Goal: Task Accomplishment & Management: Manage account settings

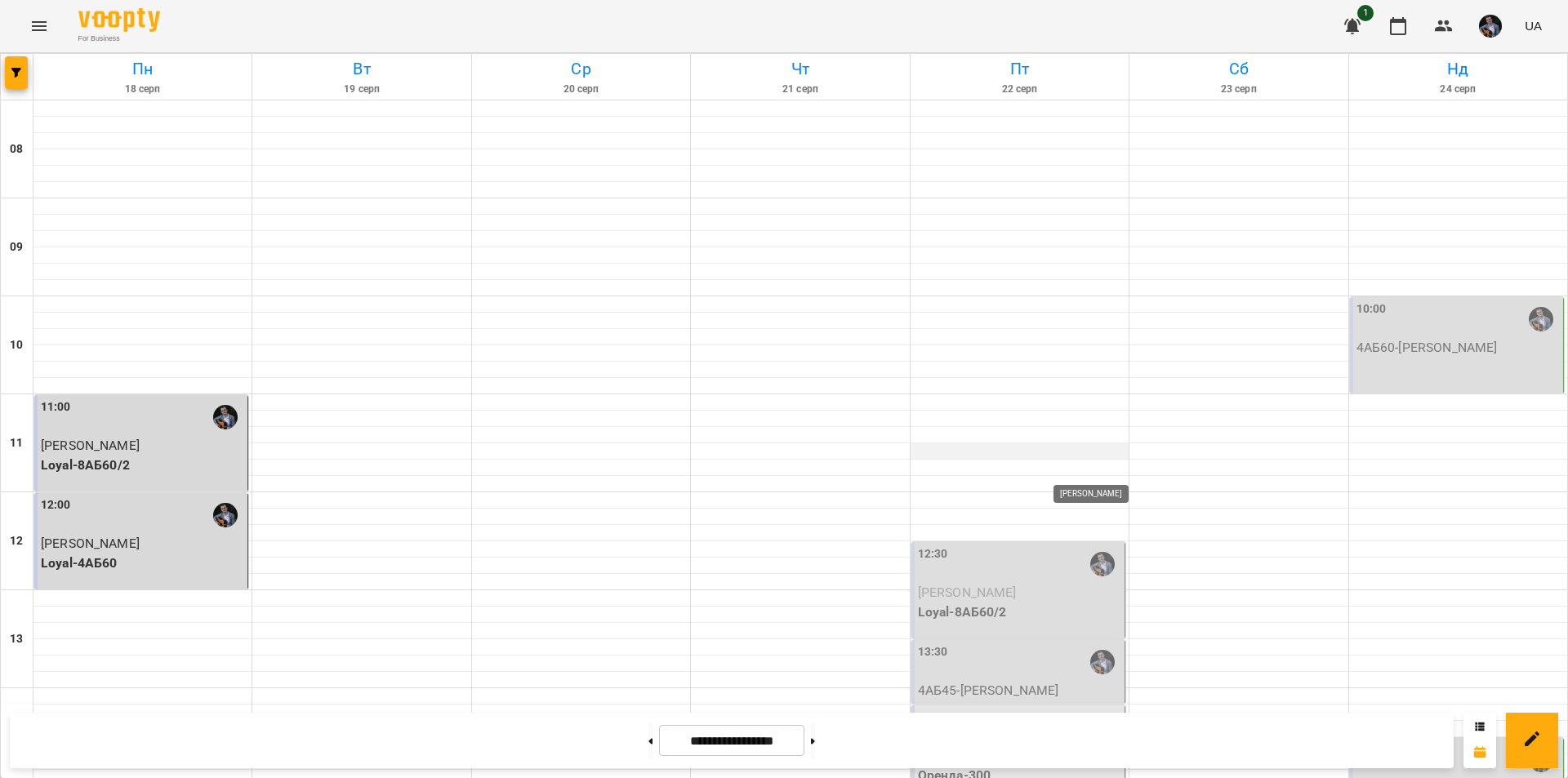
scroll to position [103, 0]
click at [1026, 643] on div "13:30" at bounding box center [1019, 661] width 203 height 38
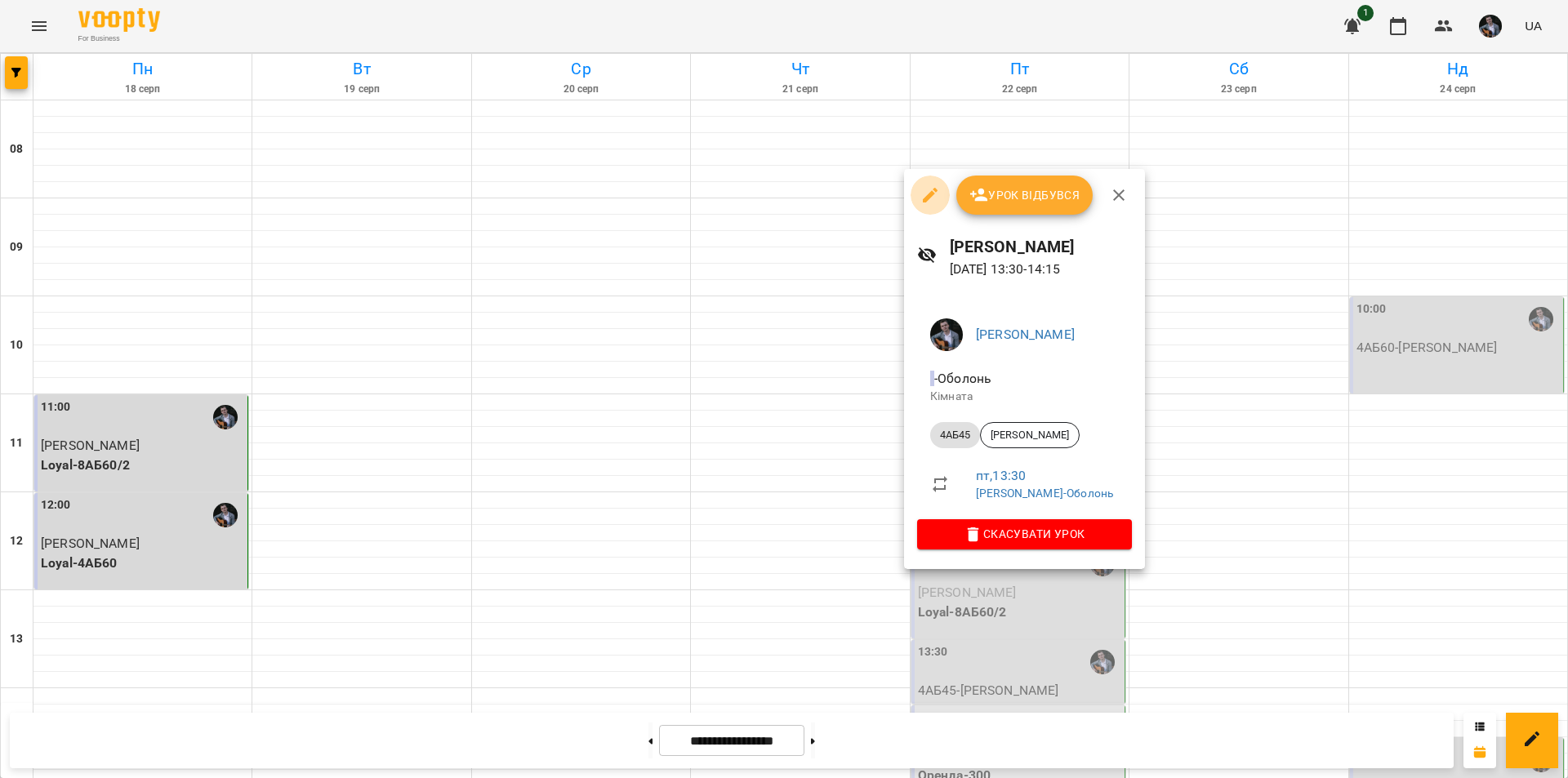
click at [928, 196] on icon "button" at bounding box center [930, 195] width 15 height 15
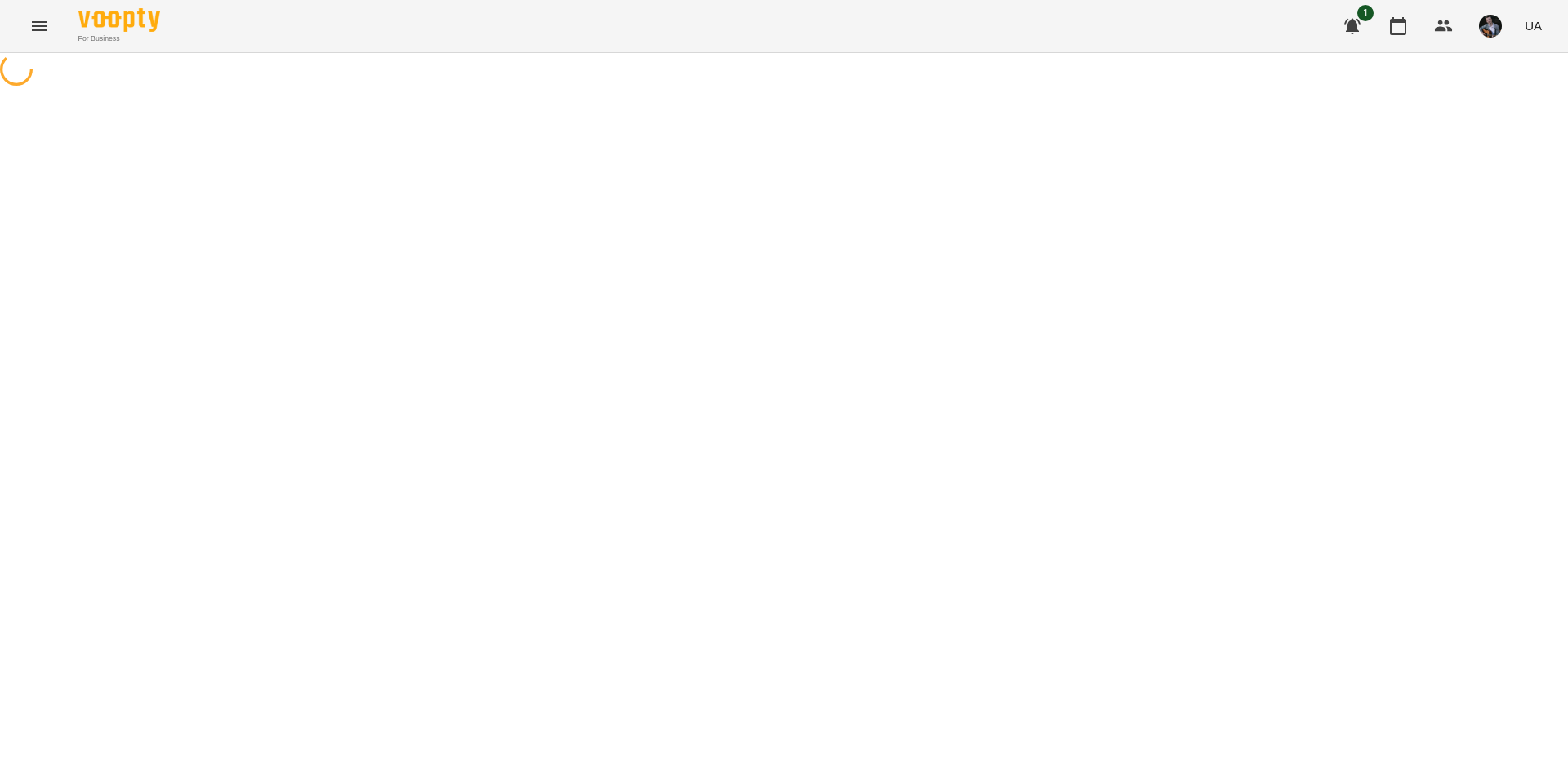
select select "*****"
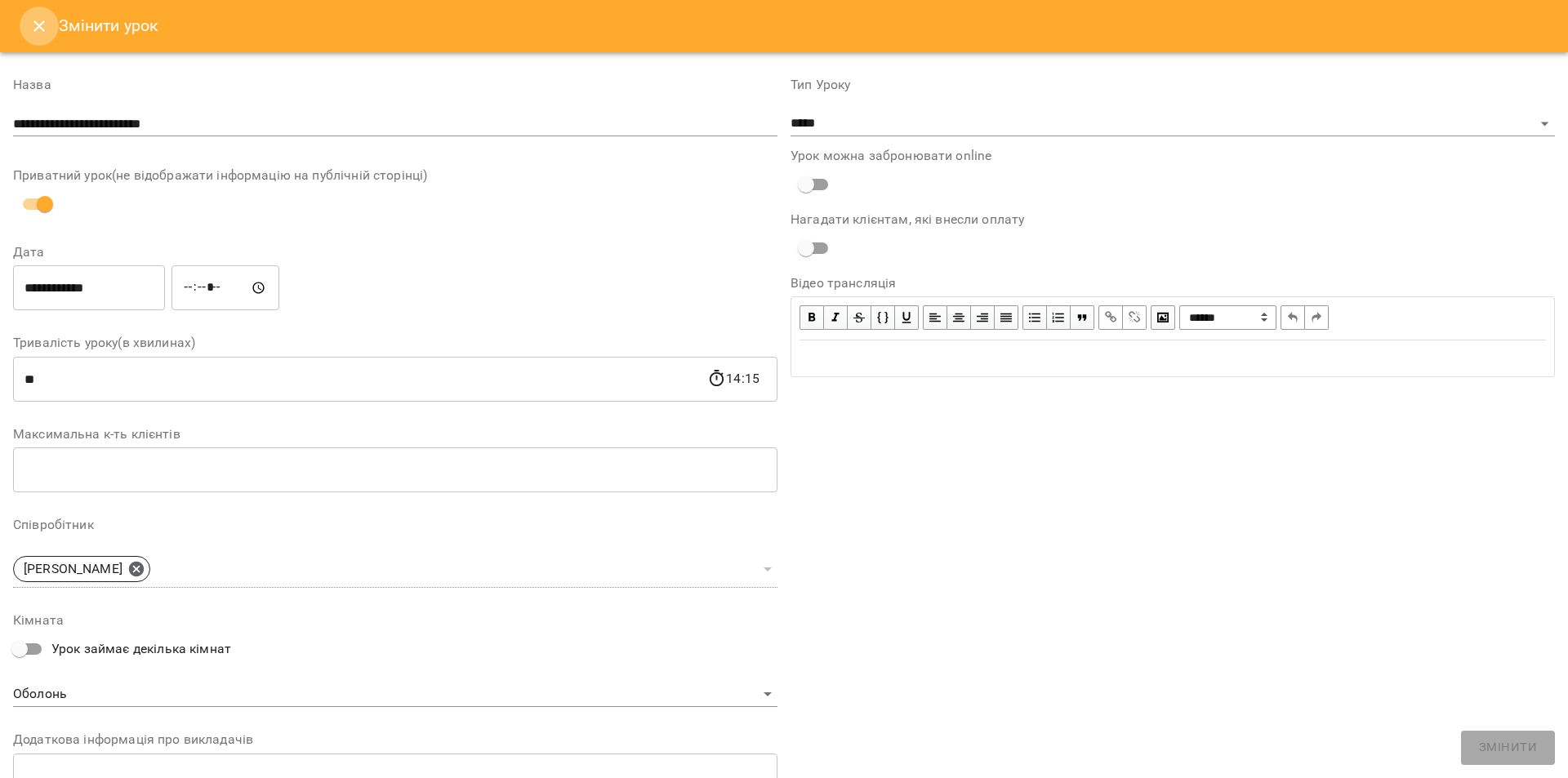
click at [40, 21] on icon "Close" at bounding box center [39, 26] width 19 height 19
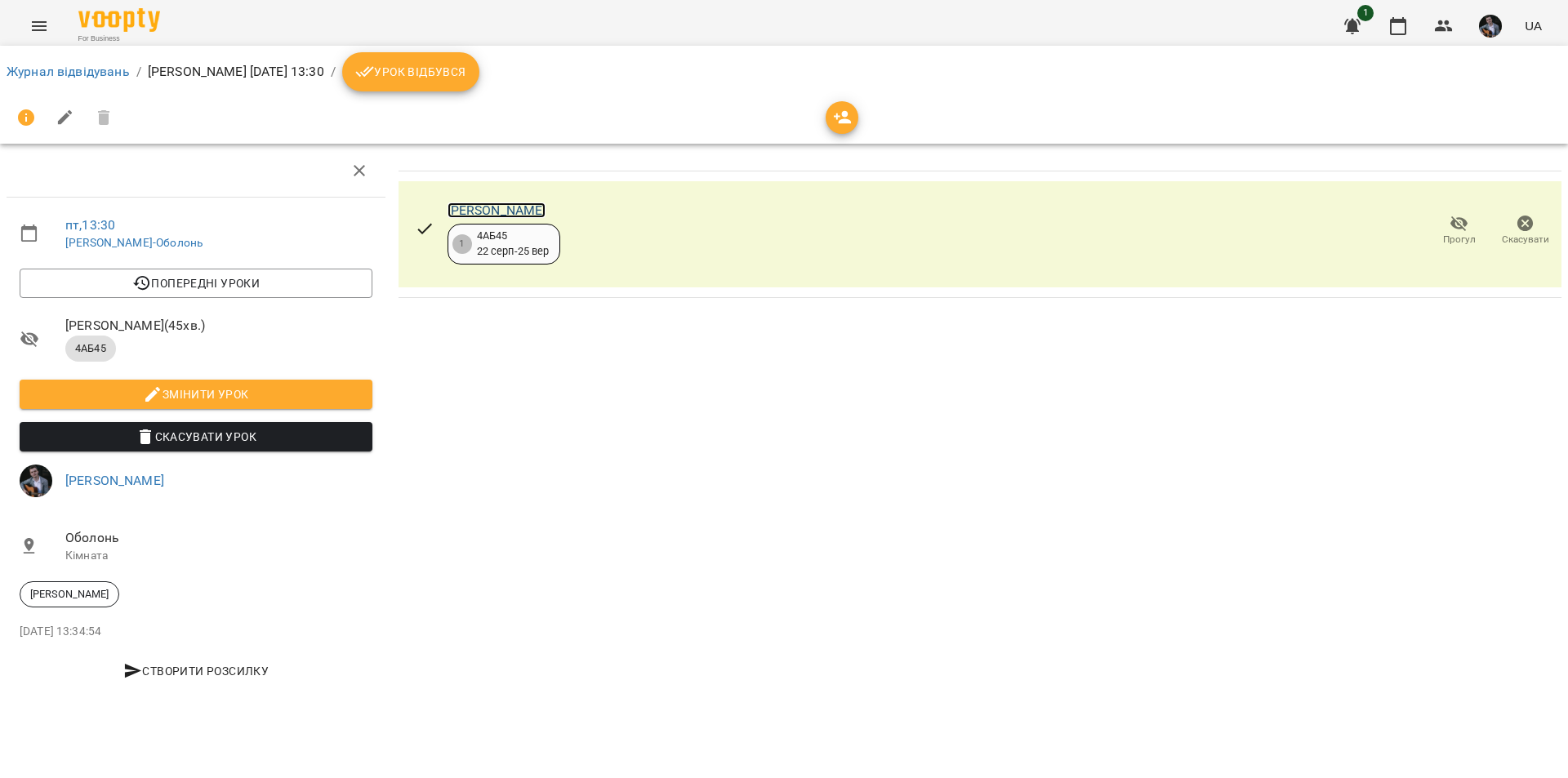
click at [527, 213] on link "[PERSON_NAME]" at bounding box center [497, 209] width 99 height 16
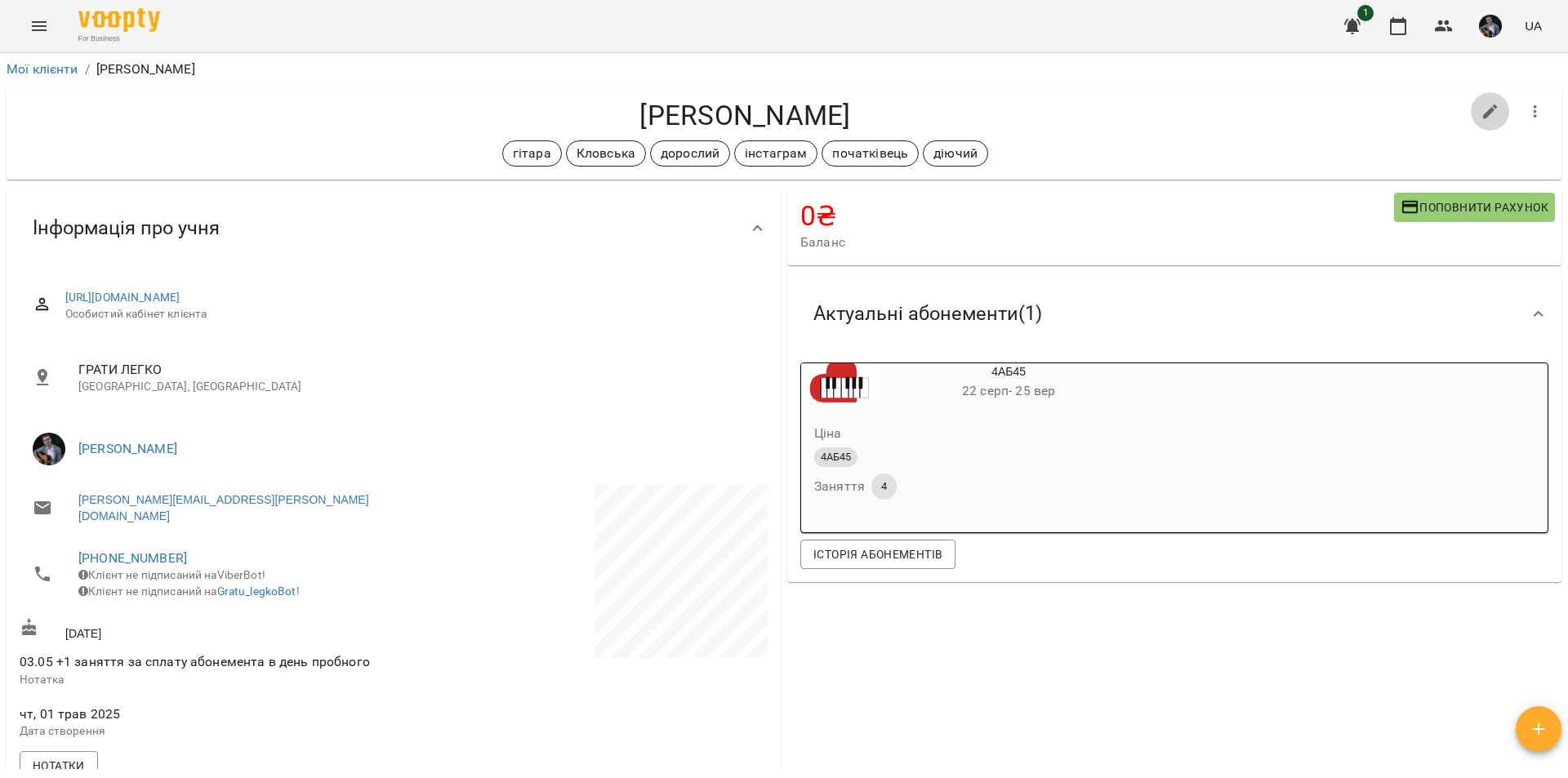
click at [1481, 112] on icon "button" at bounding box center [1490, 111] width 19 height 19
select select "**"
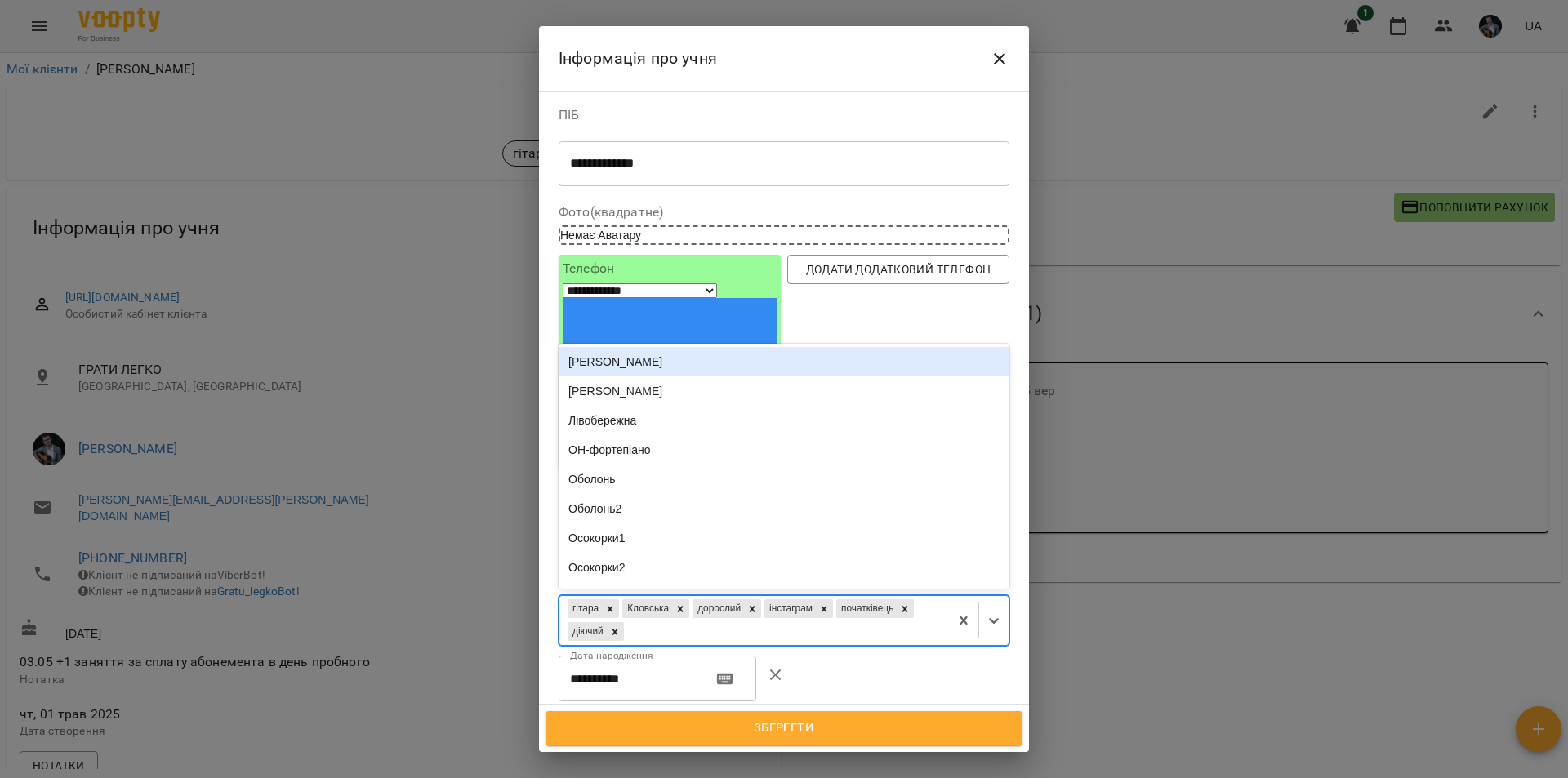
click at [861, 596] on div "гітара Кловська дорослий інстаграм початківець діючий" at bounding box center [755, 620] width 390 height 49
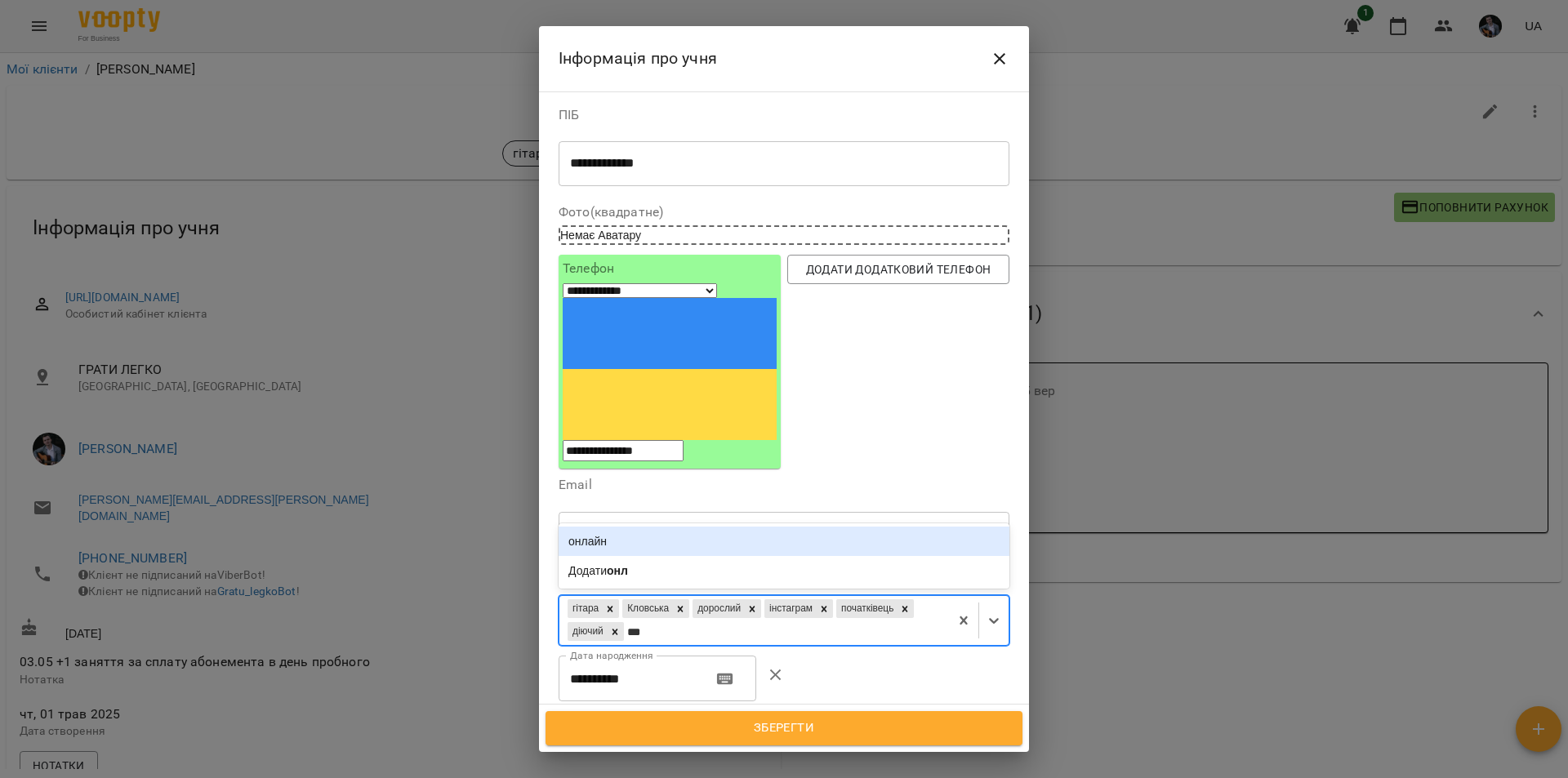
type input "****"
click at [638, 526] on div "онлайн" at bounding box center [784, 541] width 451 height 29
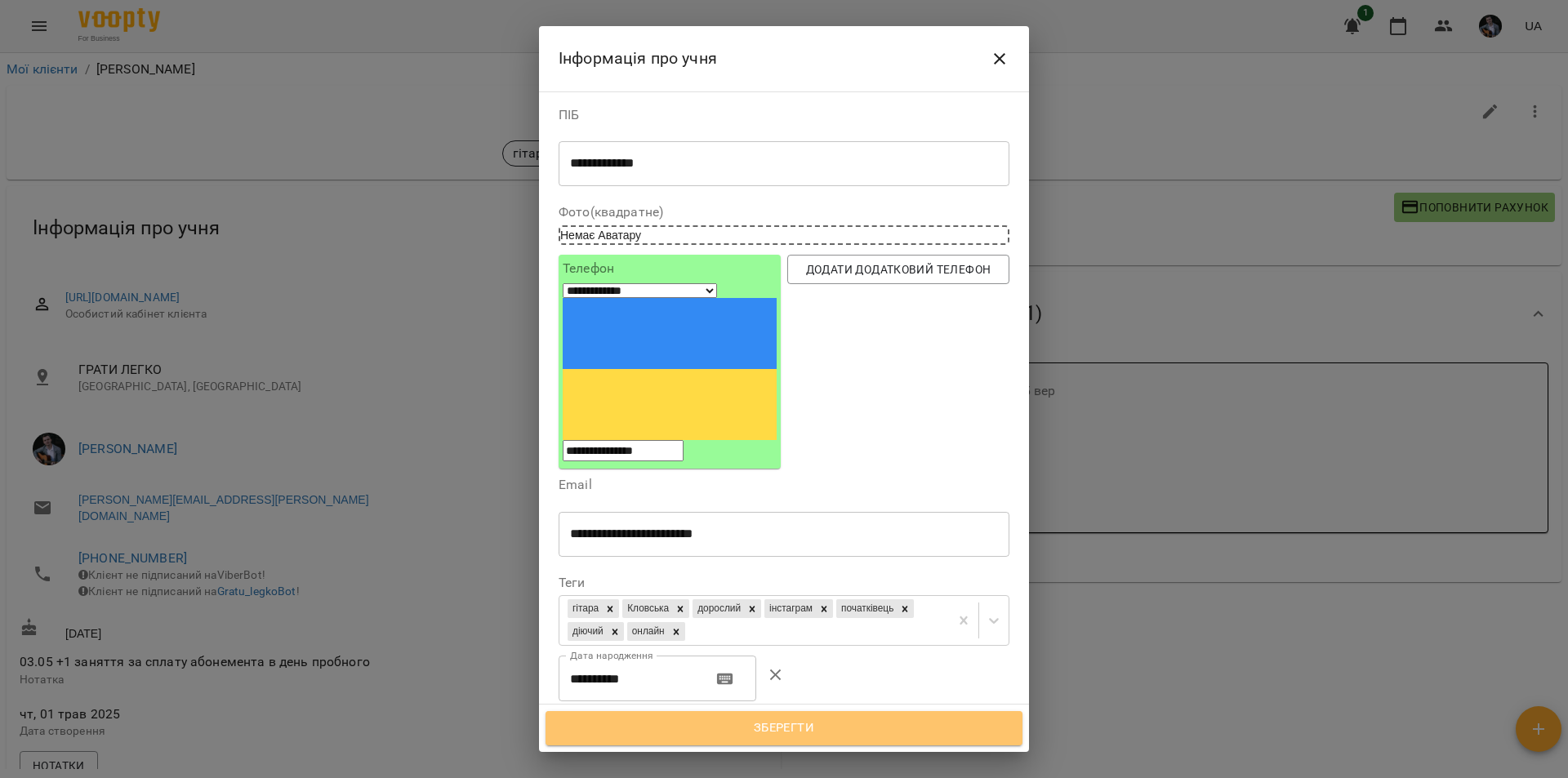
click at [811, 740] on button "Зберегти" at bounding box center [784, 727] width 477 height 34
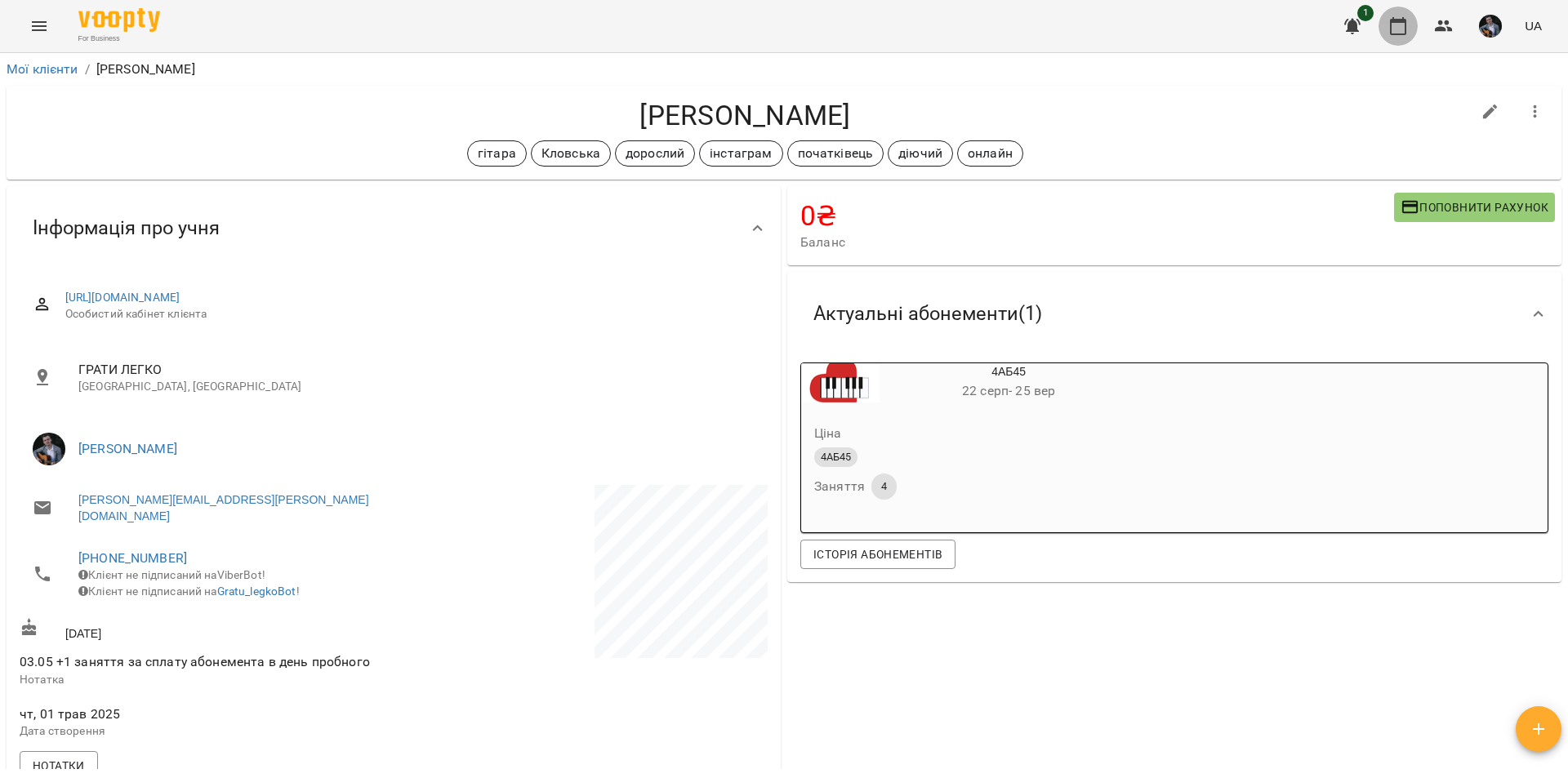
click at [1408, 29] on icon "button" at bounding box center [1398, 26] width 19 height 19
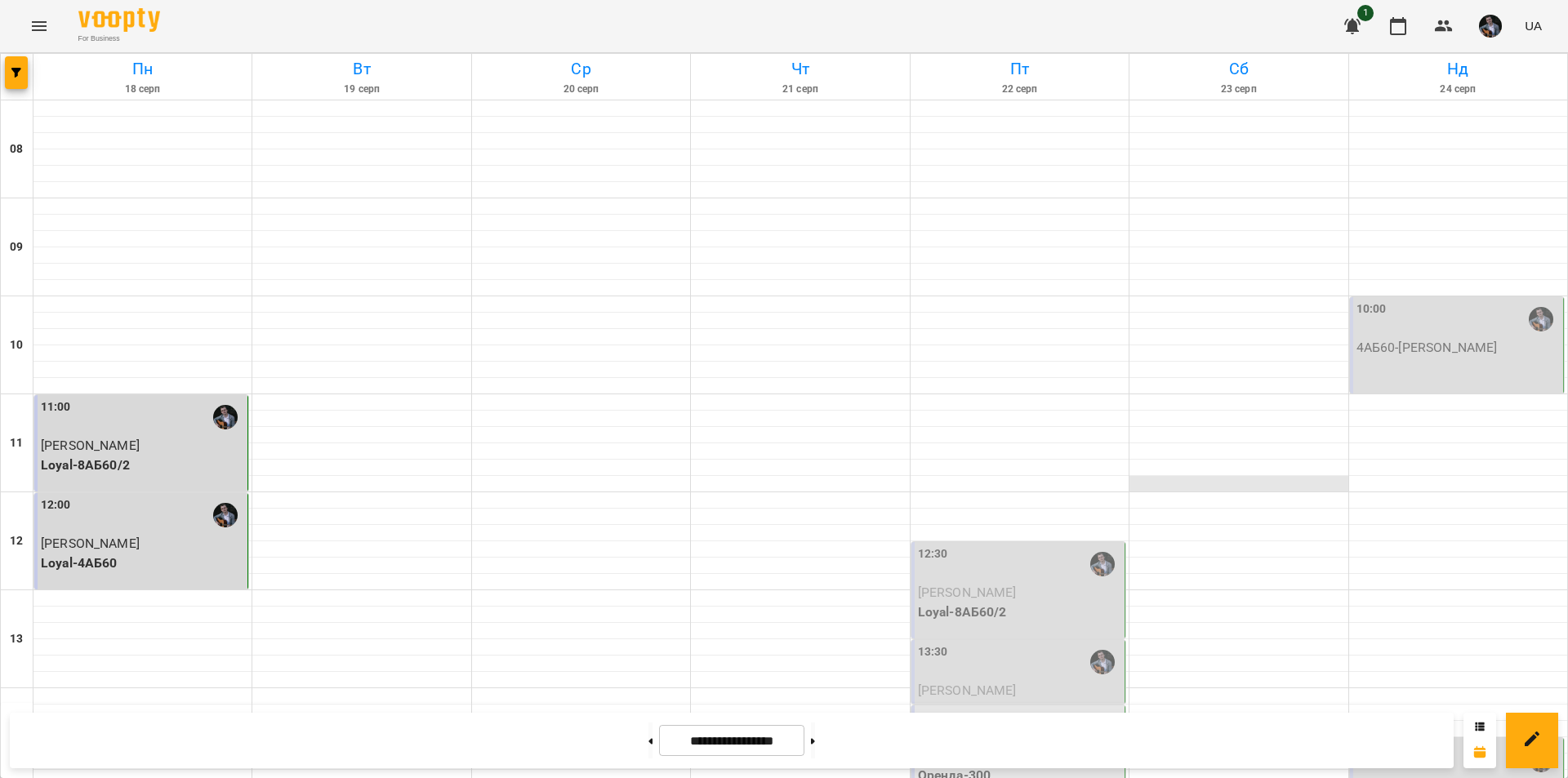
scroll to position [188, 0]
click at [1012, 546] on div "12:30" at bounding box center [1019, 564] width 203 height 38
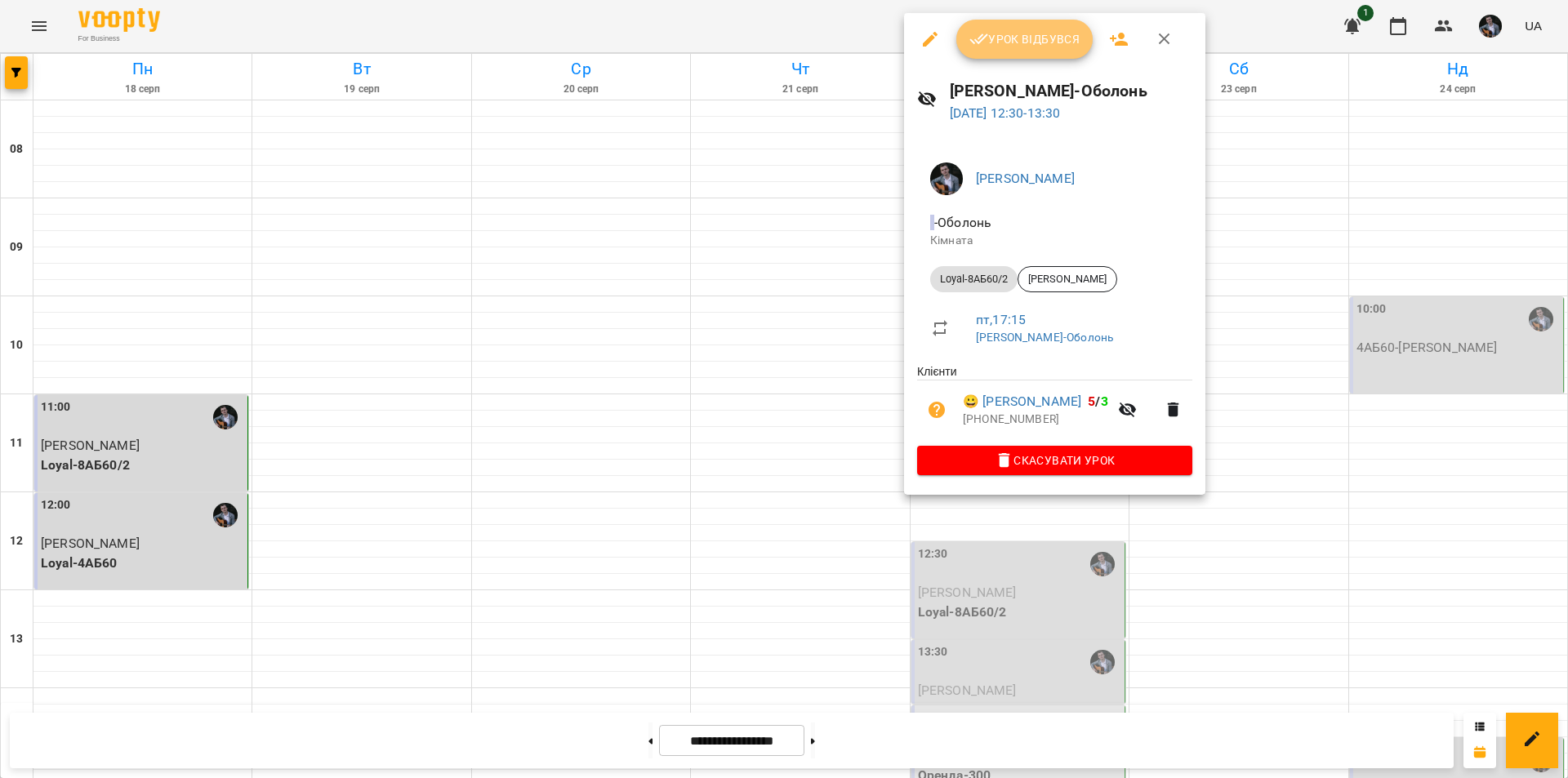
click at [1033, 26] on button "Урок відбувся" at bounding box center [1025, 39] width 137 height 39
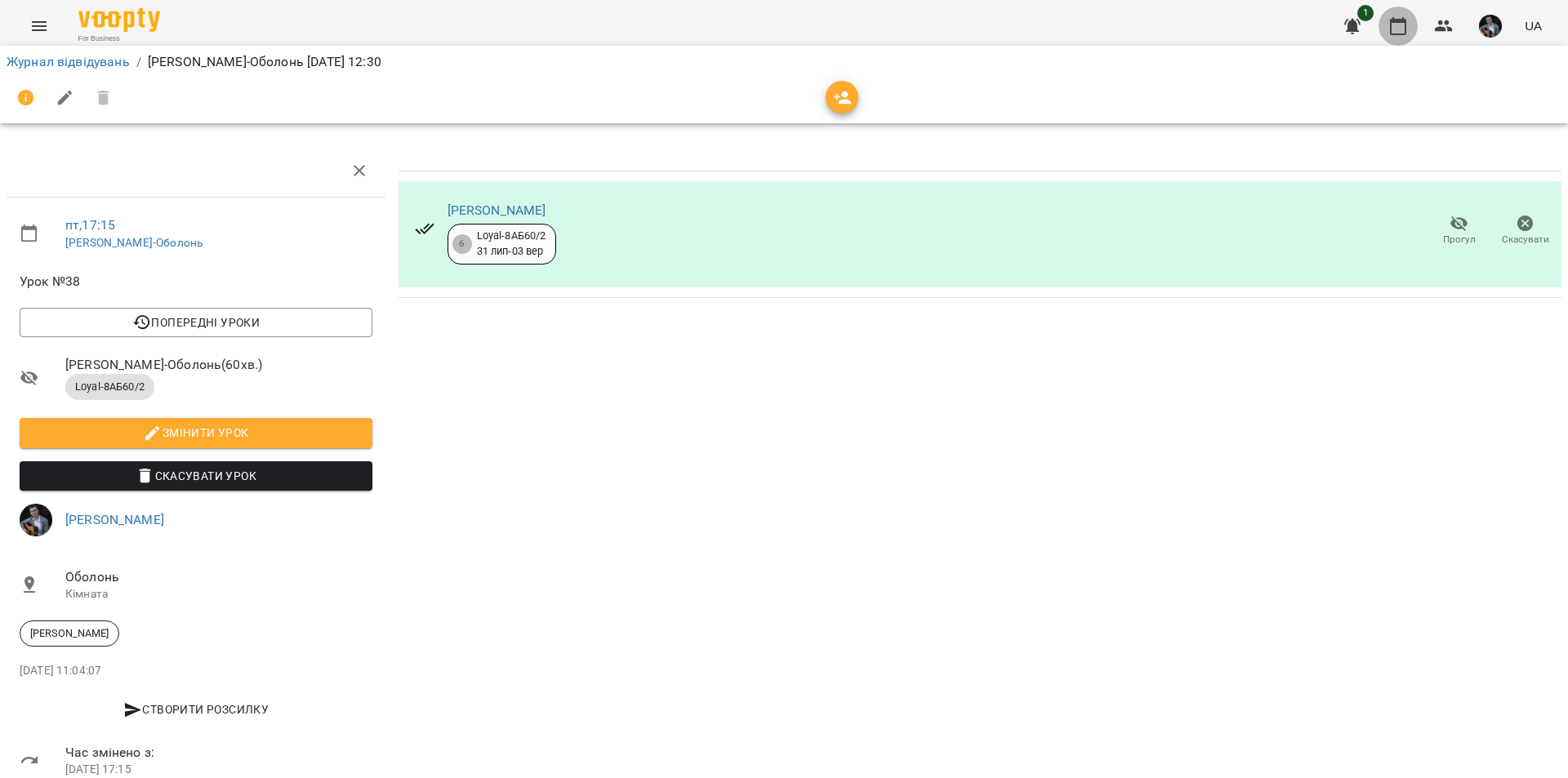
click at [1402, 36] on button "button" at bounding box center [1398, 26] width 40 height 39
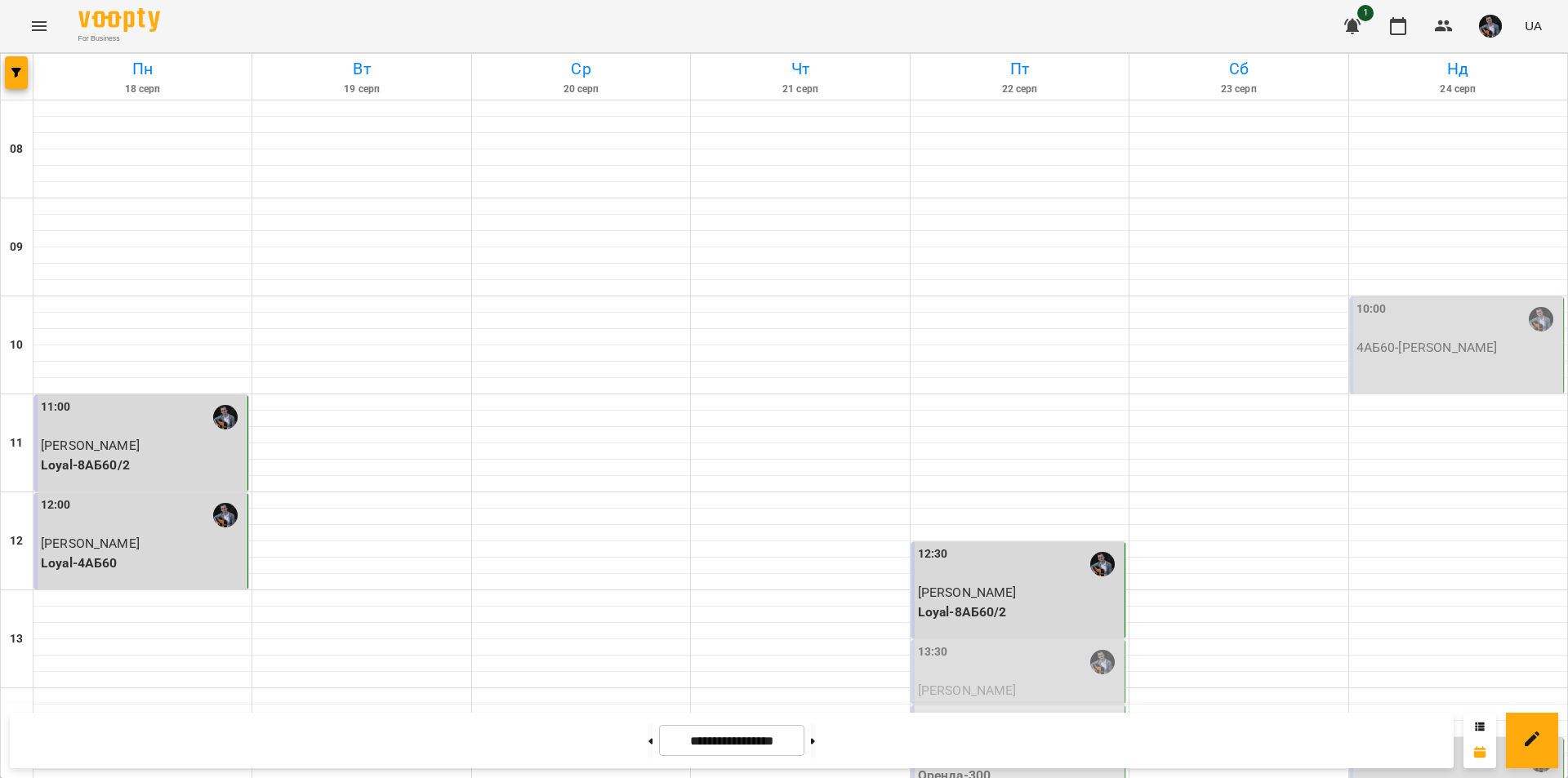
scroll to position [237, 0]
click at [1011, 643] on div "13:30" at bounding box center [1019, 661] width 203 height 38
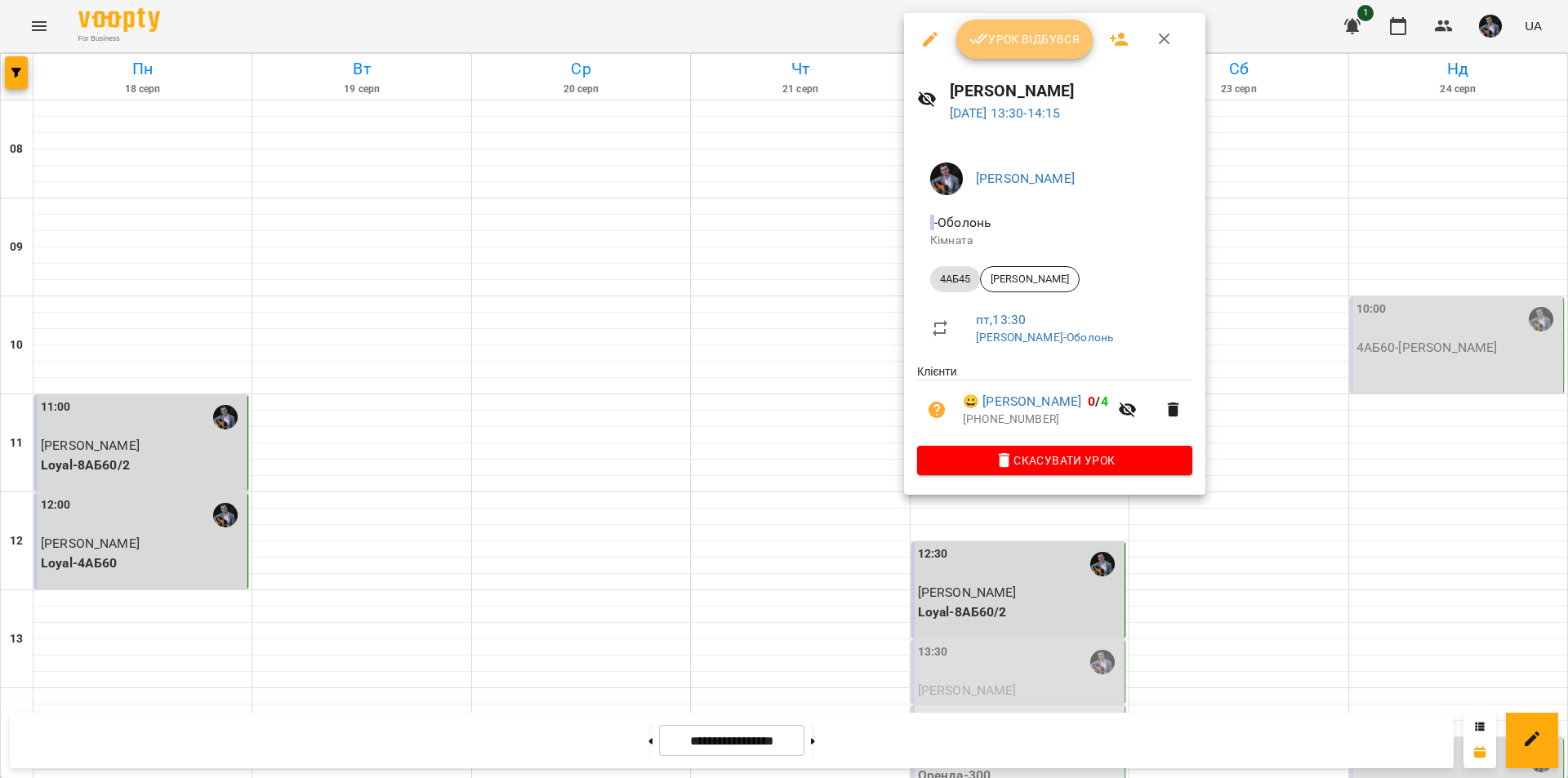
click at [1061, 53] on button "Урок відбувся" at bounding box center [1025, 39] width 137 height 39
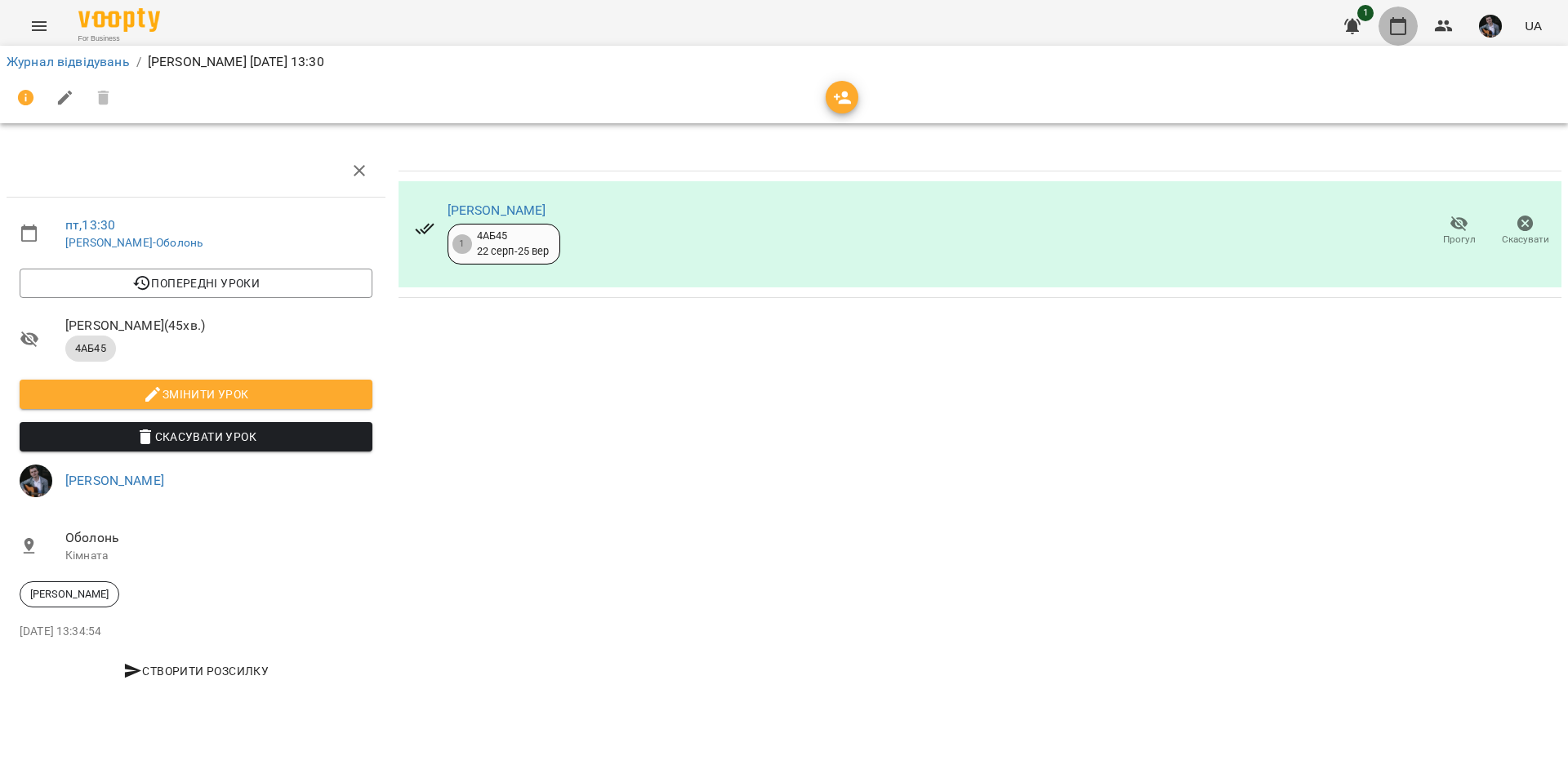
click at [1399, 38] on button "button" at bounding box center [1398, 26] width 40 height 39
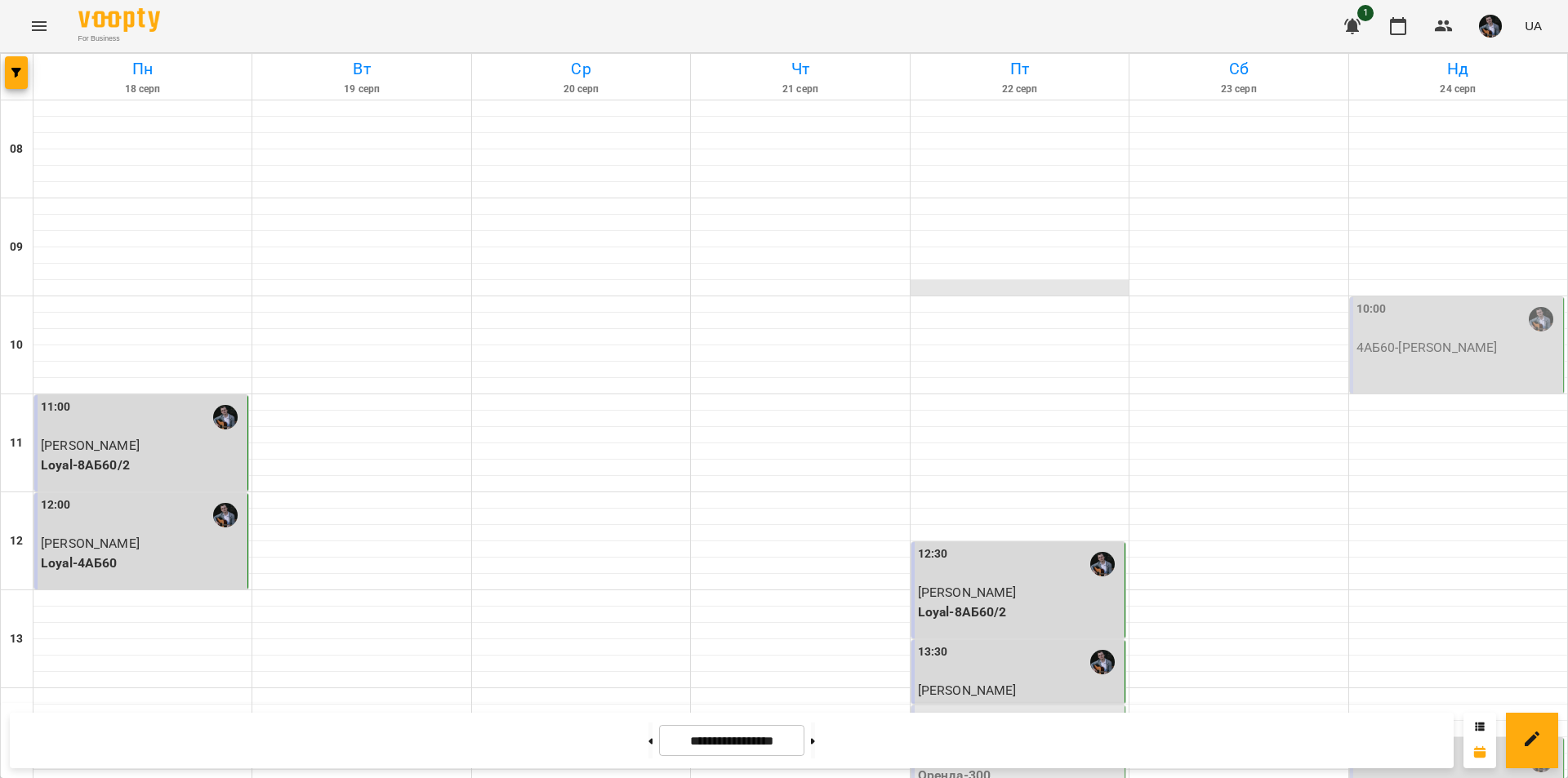
scroll to position [392, 0]
click at [1037, 708] on div "14:15" at bounding box center [1019, 727] width 203 height 38
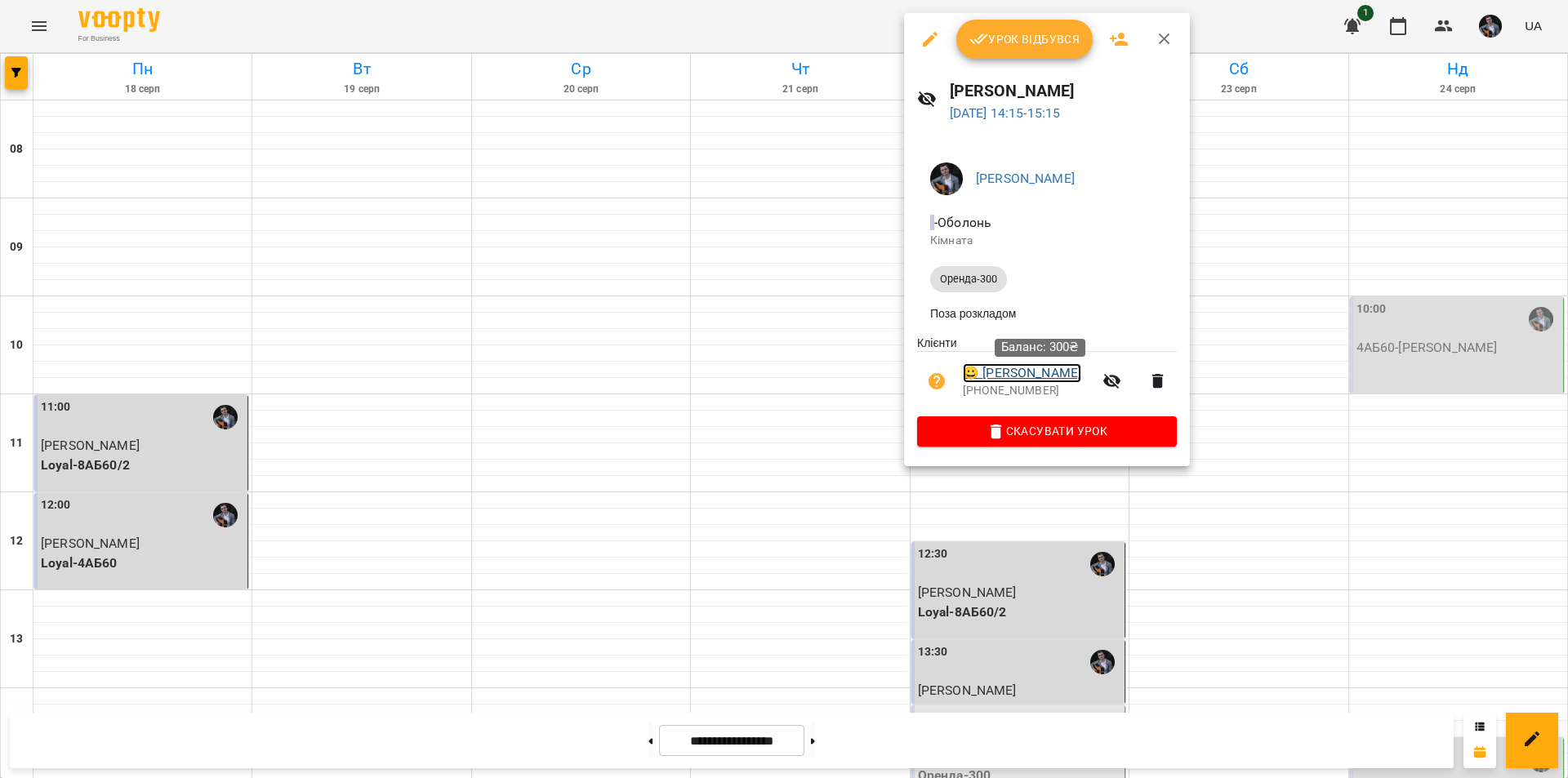
click at [1040, 377] on link "😀 [PERSON_NAME]" at bounding box center [1022, 372] width 119 height 19
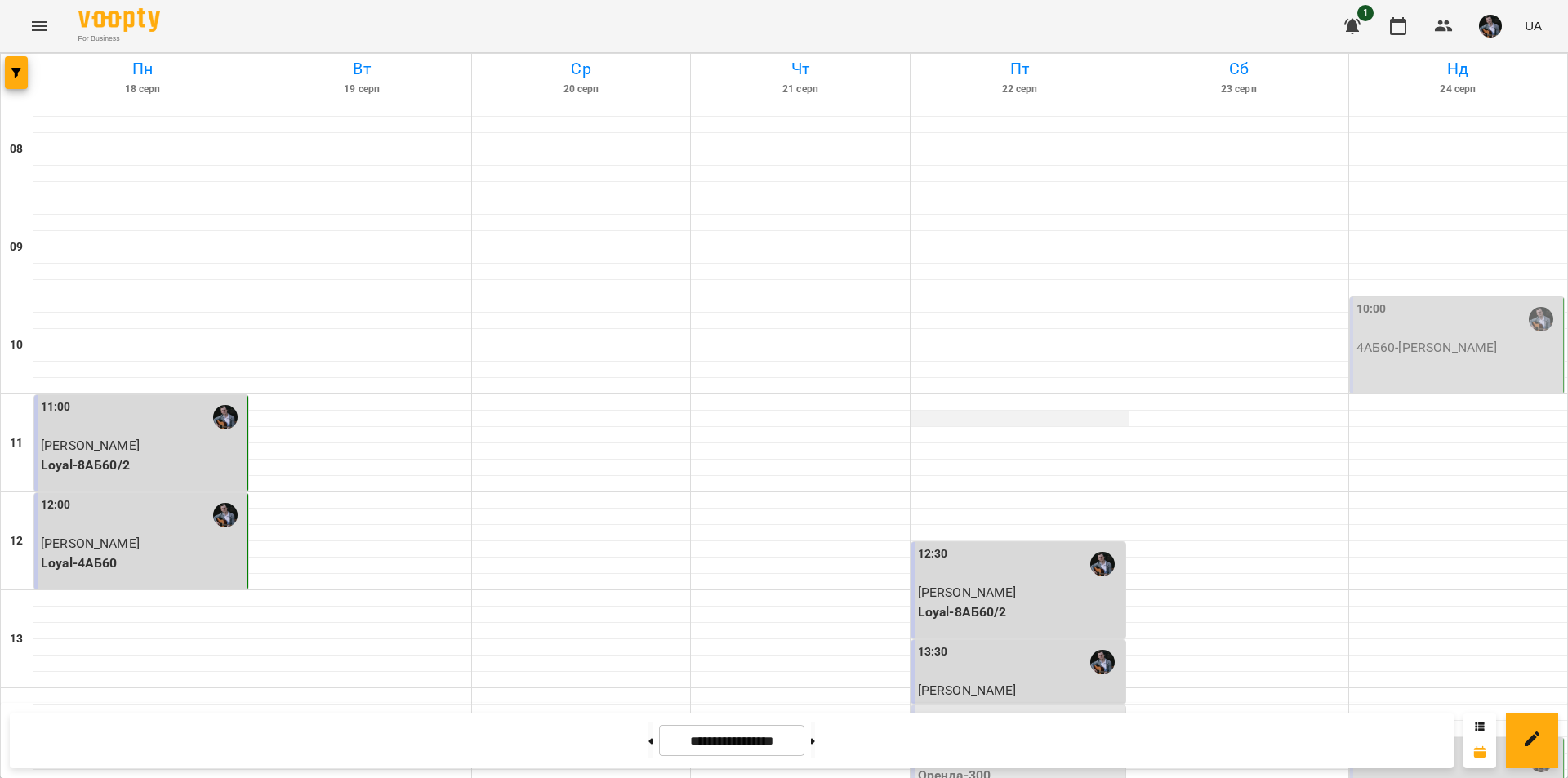
scroll to position [342, 0]
